Goal: Navigation & Orientation: Find specific page/section

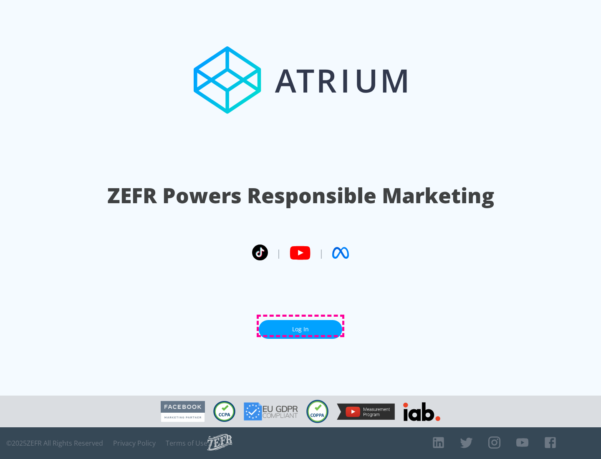
click at [300, 326] on link "Log In" at bounding box center [300, 329] width 83 height 19
